Goal: Task Accomplishment & Management: Manage account settings

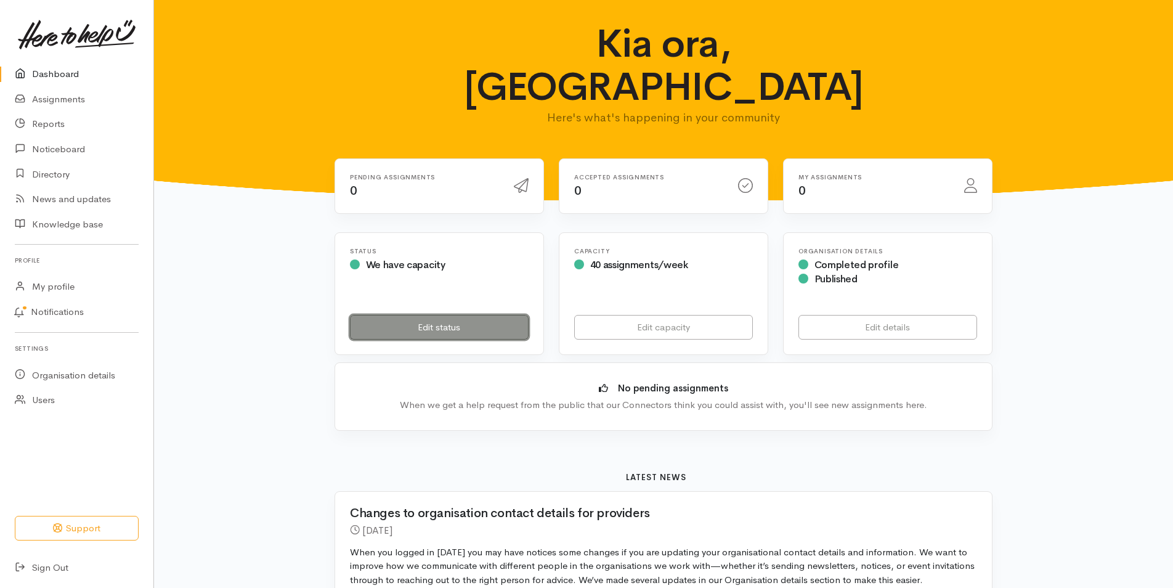
click at [405, 315] on link "Edit status" at bounding box center [439, 327] width 179 height 25
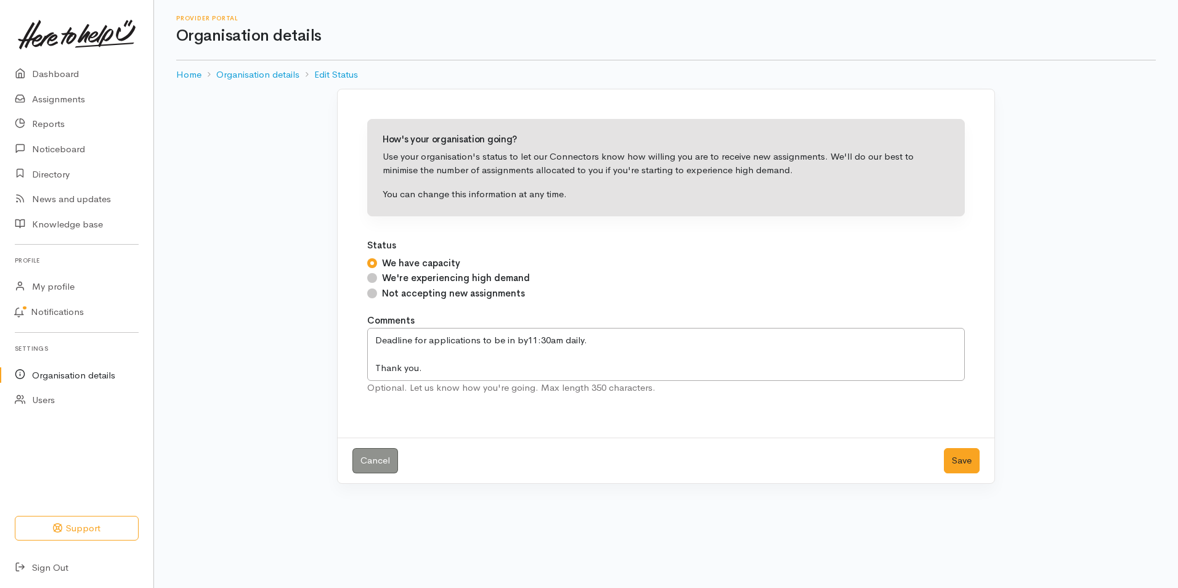
click at [368, 296] on input "Not accepting new assignments" at bounding box center [372, 293] width 10 height 10
radio input "true"
click at [963, 458] on button "Save" at bounding box center [962, 460] width 36 height 25
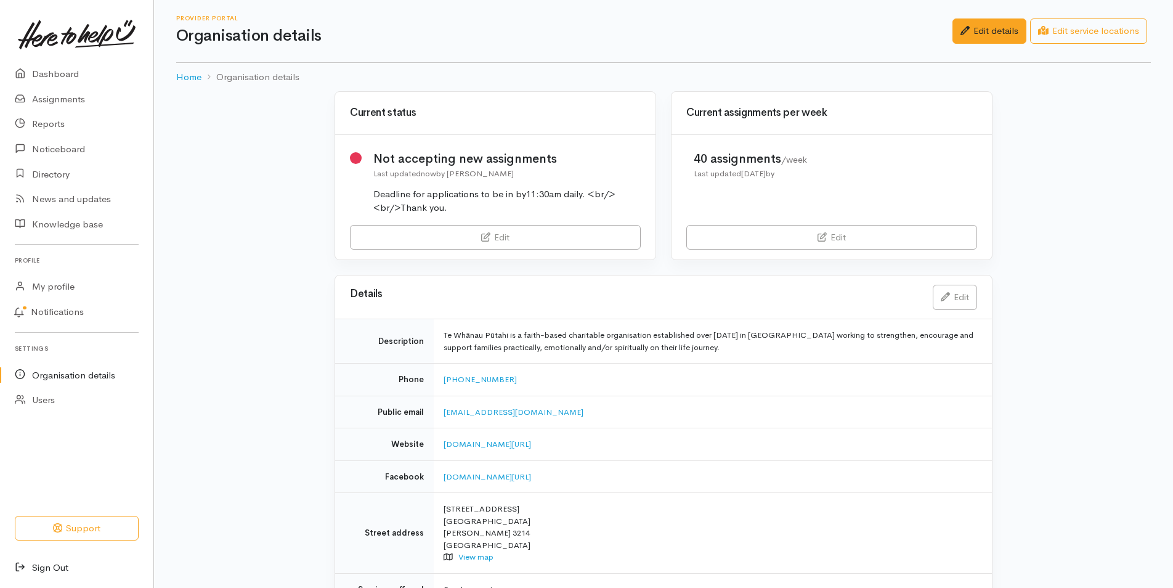
click at [53, 567] on link "Sign Out" at bounding box center [76, 567] width 153 height 25
